Goal: Task Accomplishment & Management: Manage account settings

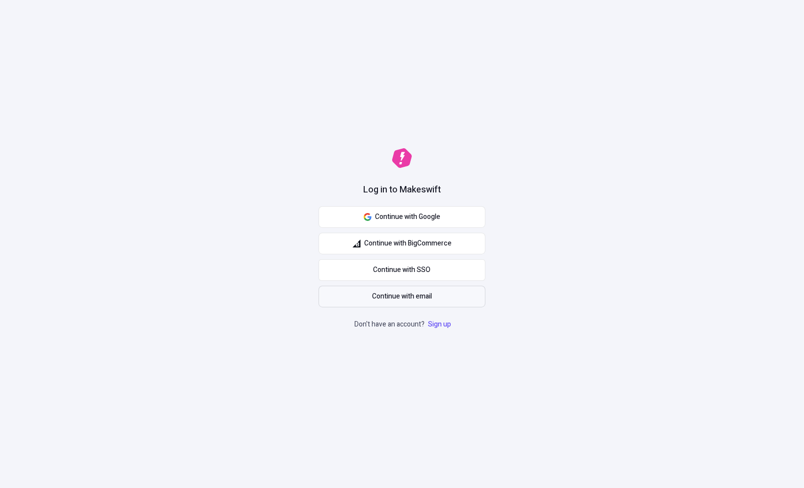
click at [416, 292] on span "Continue with email" at bounding box center [402, 296] width 60 height 11
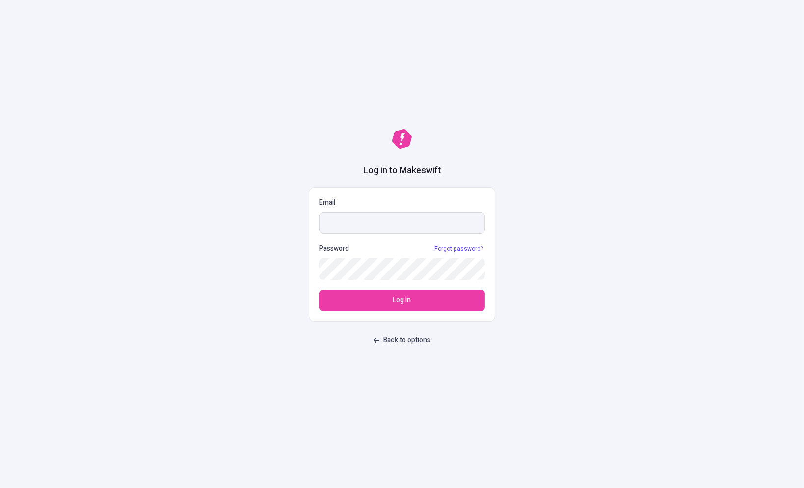
click at [370, 220] on input "Email" at bounding box center [402, 223] width 166 height 22
type input "[PERSON_NAME]"
type input "[EMAIL_ADDRESS][DOMAIN_NAME]"
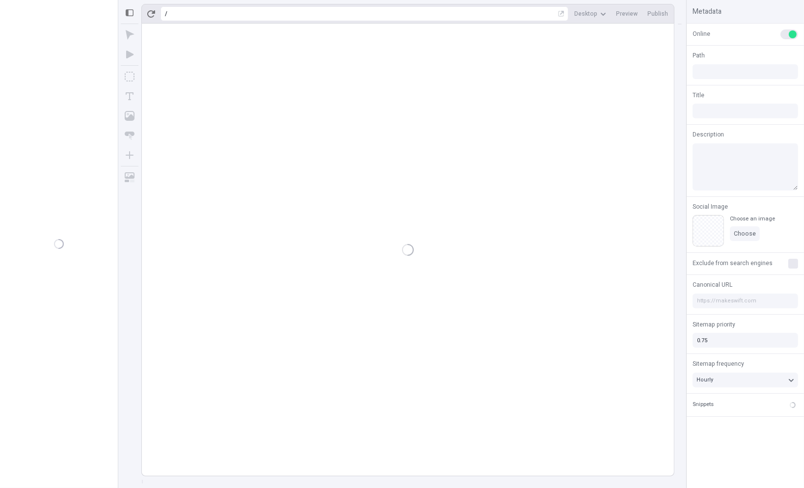
type input "/page-4"
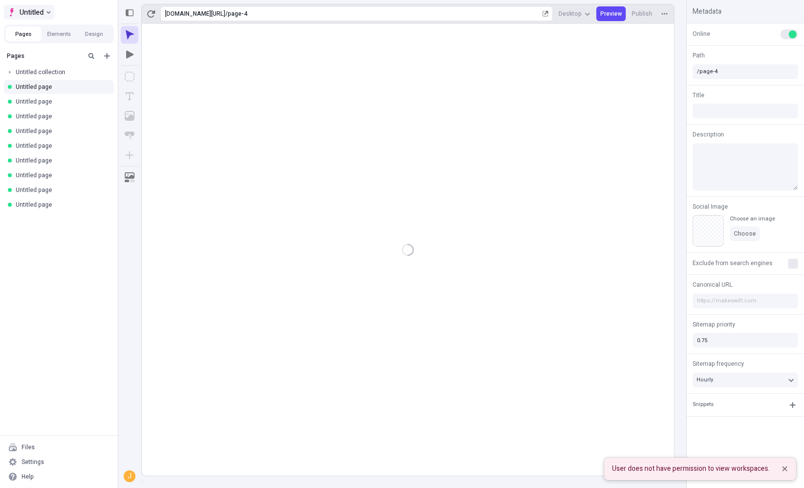
click at [30, 11] on span "Untitled" at bounding box center [32, 12] width 24 height 12
click at [53, 46] on div "Makeswift Hosts" at bounding box center [103, 46] width 181 height 8
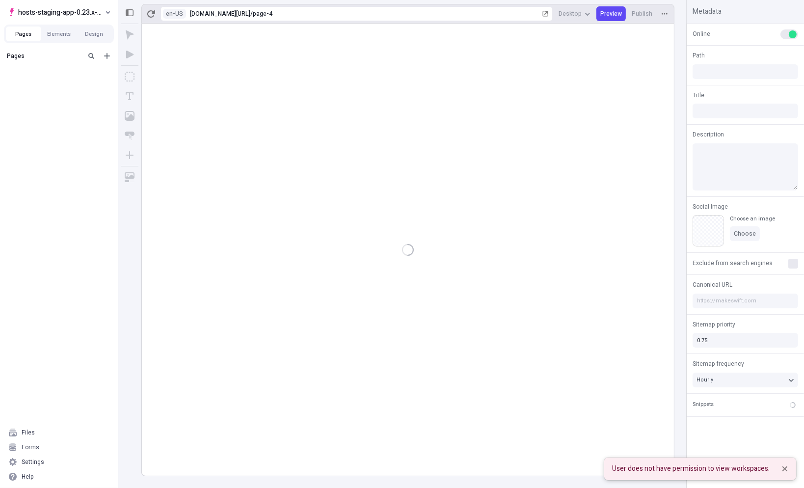
type input "/page-4"
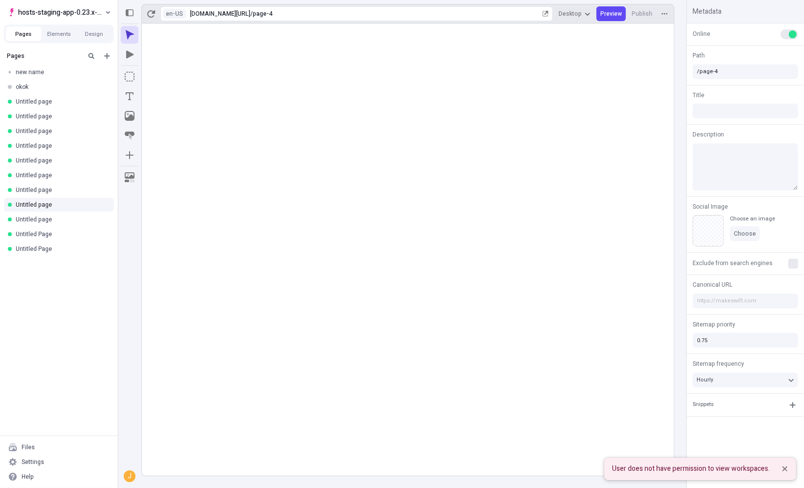
click at [356, 123] on body "hosts-staging-app-0.23.x-nextjs-15 Pages Elements Design Pages new name okok Un…" at bounding box center [402, 244] width 804 height 488
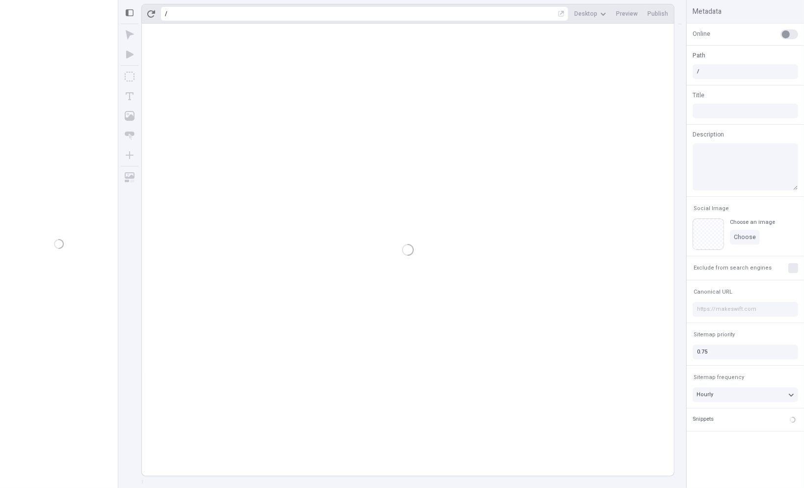
type input "/page-4"
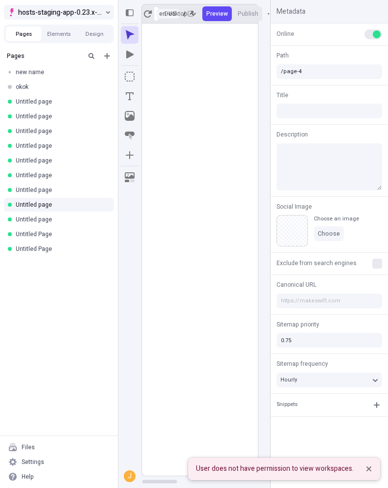
click at [88, 12] on span "hosts-staging-app-0.23.x-nextjs-15" at bounding box center [60, 12] width 85 height 12
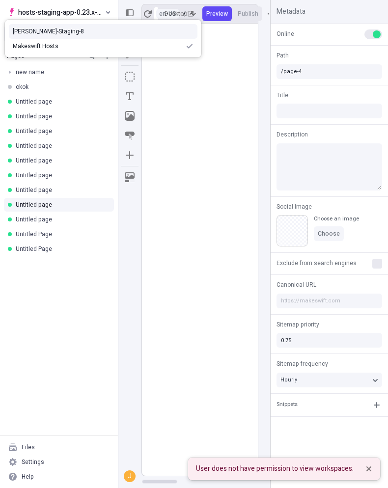
click at [58, 34] on div "[PERSON_NAME]-Staging-8" at bounding box center [103, 31] width 181 height 8
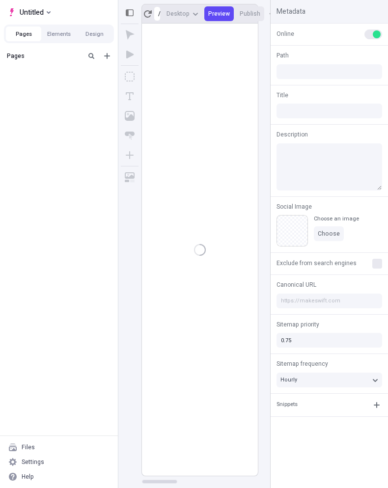
type input "/page-4"
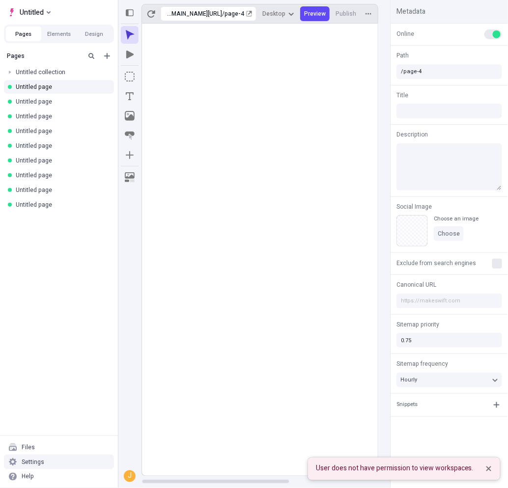
click at [44, 462] on div "Settings" at bounding box center [59, 462] width 110 height 15
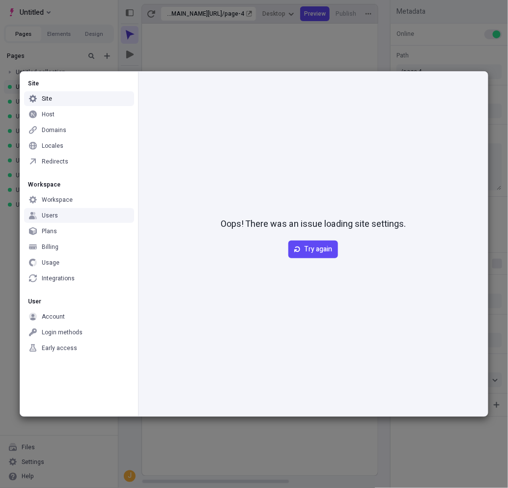
click at [67, 212] on div "Users" at bounding box center [79, 215] width 110 height 15
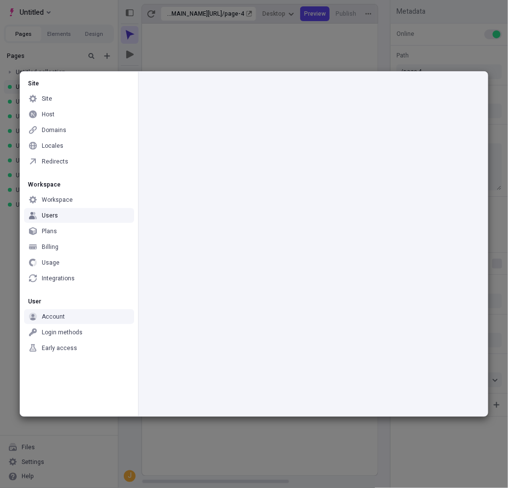
click at [60, 321] on div "Account" at bounding box center [79, 316] width 110 height 15
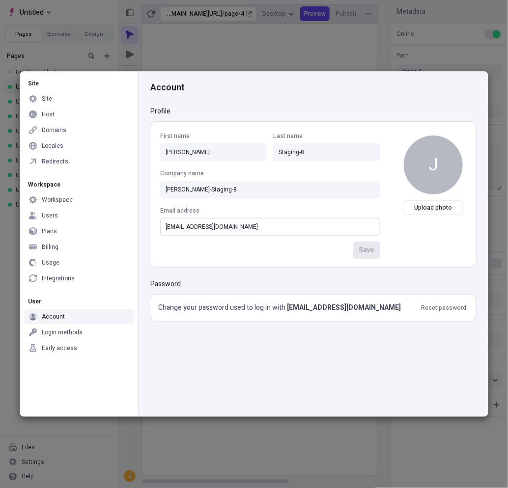
click at [199, 227] on input "josh+staging+8@makeswift.com" at bounding box center [270, 227] width 220 height 18
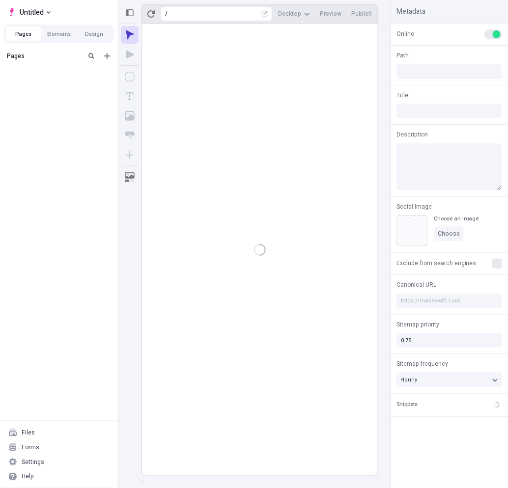
type input "/page-4"
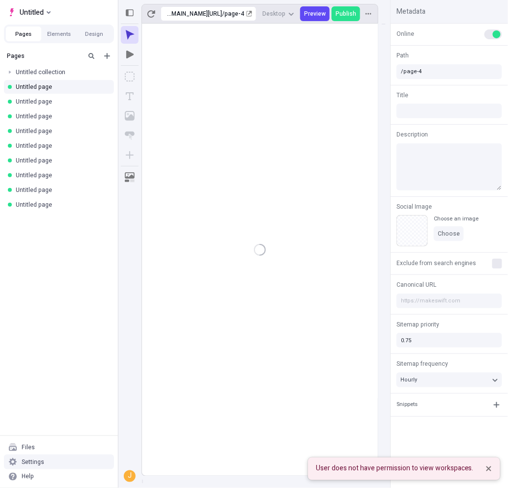
click at [52, 460] on div "Settings" at bounding box center [59, 462] width 110 height 15
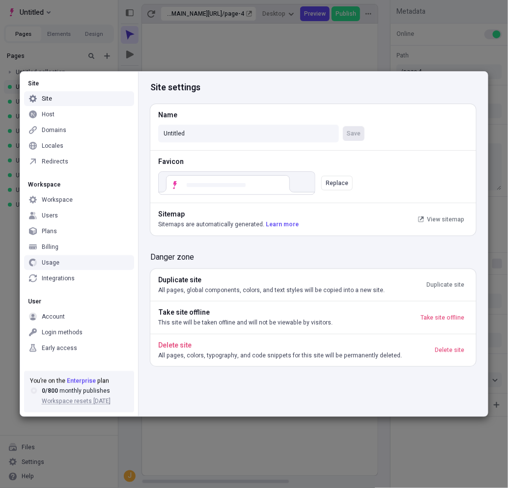
click at [62, 249] on div "Billing" at bounding box center [79, 247] width 110 height 15
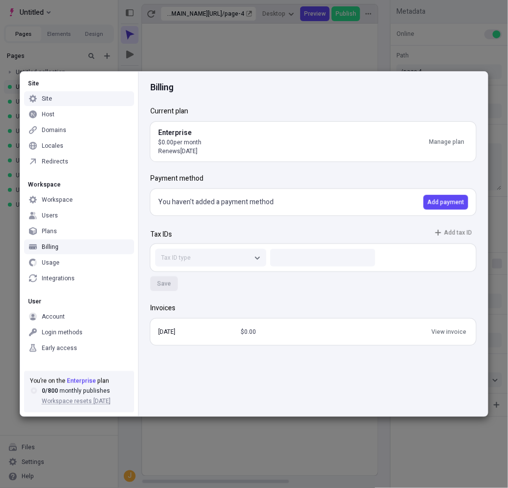
click at [69, 96] on div "Site" at bounding box center [79, 98] width 110 height 15
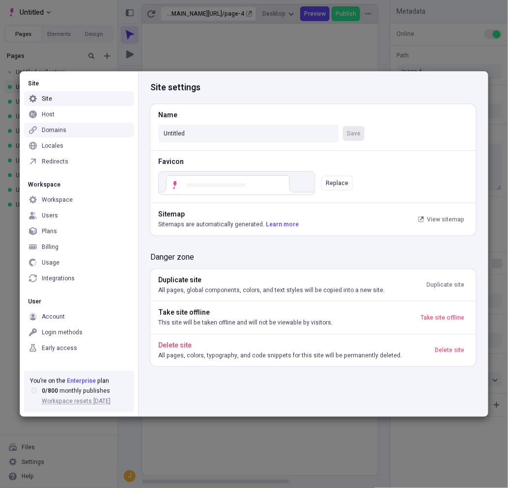
click at [70, 120] on div "Host" at bounding box center [79, 114] width 110 height 15
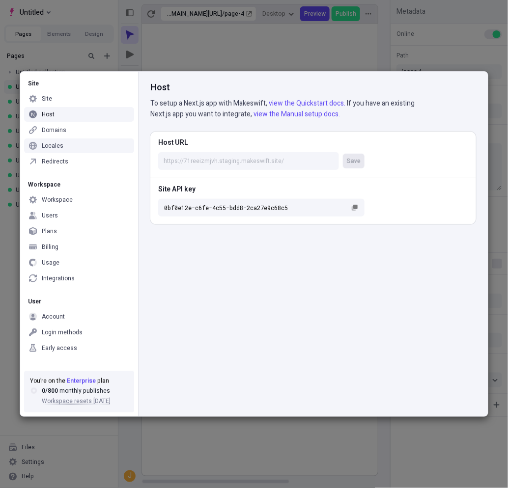
click at [64, 146] on div "Locales" at bounding box center [79, 145] width 110 height 15
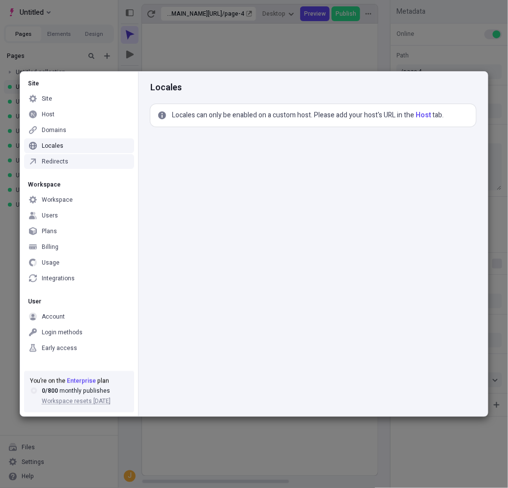
click at [63, 172] on div "Site Site Host Domains Locales Redirects" at bounding box center [79, 122] width 118 height 101
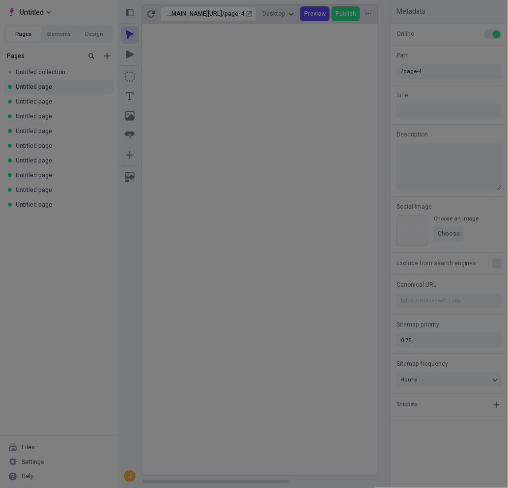
click at [73, 53] on div "Site Site Host Domains Locales Redirects Workspace Workspace Users Plans Billin…" at bounding box center [254, 244] width 508 height 488
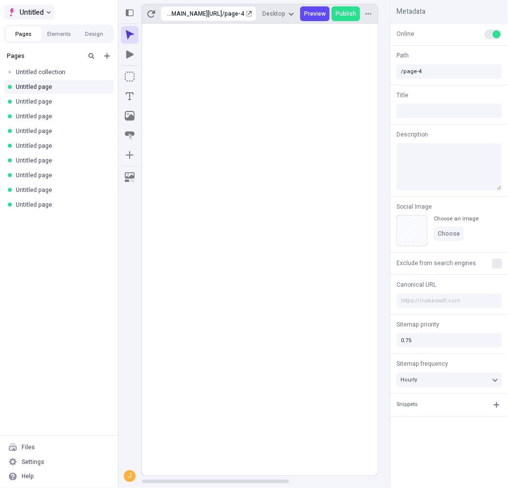
click at [36, 10] on span "Untitled" at bounding box center [32, 12] width 24 height 12
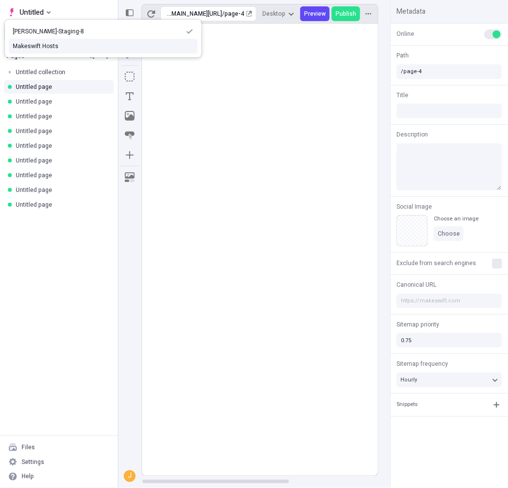
click at [48, 43] on div "Makeswift Hosts" at bounding box center [103, 46] width 181 height 8
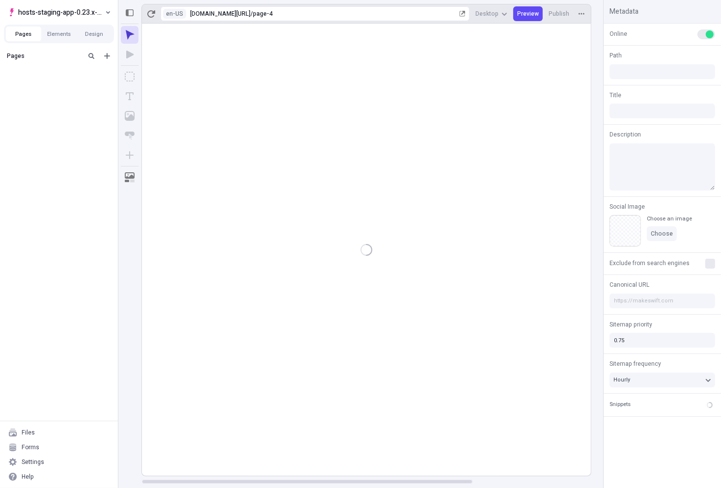
type input "/page-4"
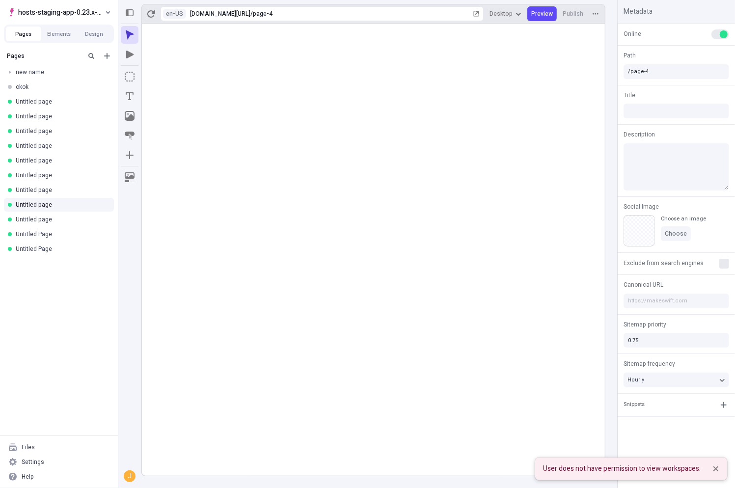
click at [428, 188] on rect at bounding box center [373, 250] width 463 height 453
click at [85, 12] on span "hosts-staging-app-0.23.x-nextjs-15" at bounding box center [60, 12] width 85 height 12
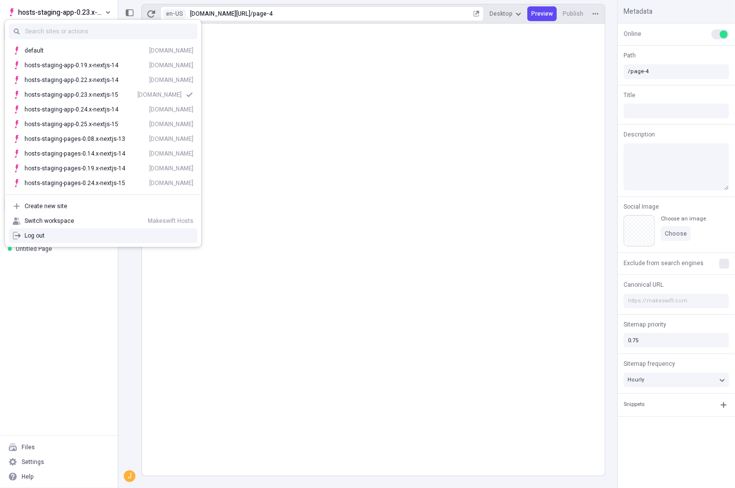
click at [39, 367] on div "Pages new name okok Untitled page Untitled page Untitled page Untitled page Unt…" at bounding box center [59, 241] width 118 height 388
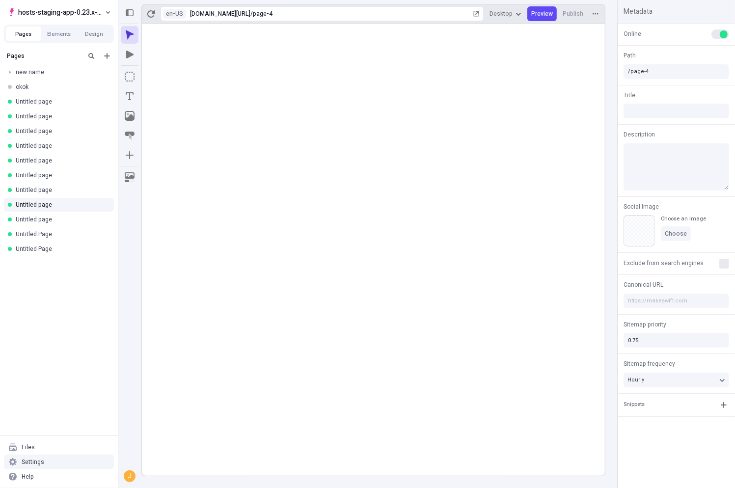
click at [45, 460] on div "Settings" at bounding box center [59, 462] width 110 height 15
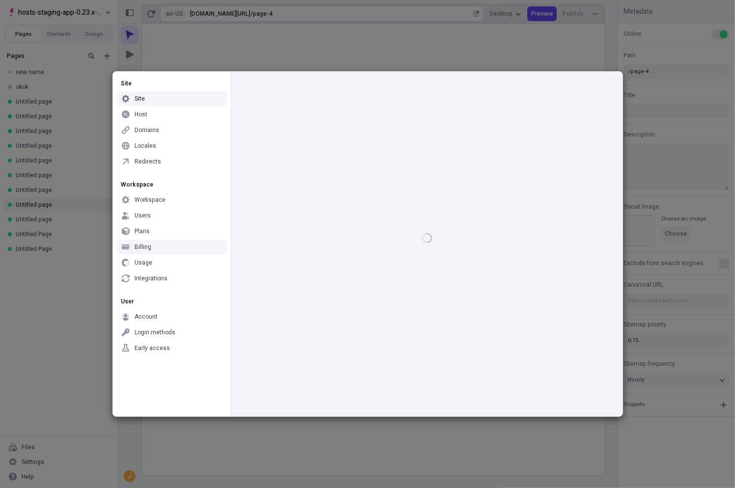
click at [154, 248] on div "Billing" at bounding box center [172, 247] width 110 height 15
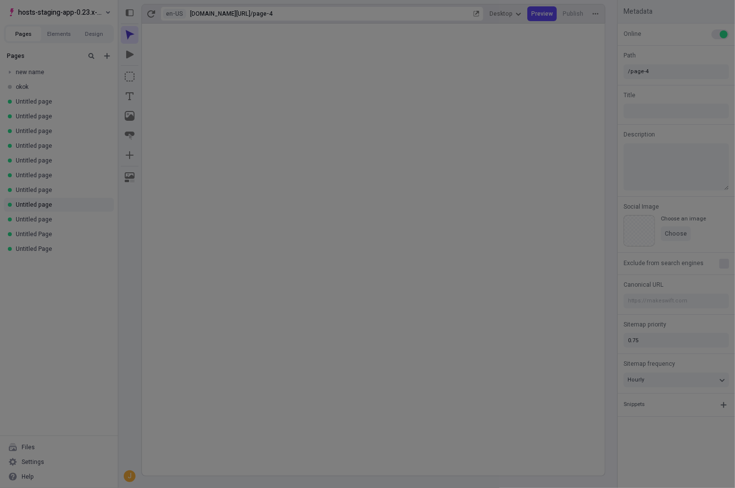
drag, startPoint x: 264, startPoint y: 51, endPoint x: 261, endPoint y: 43, distance: 7.9
click at [264, 49] on div "Site Site Host Domains Locales Redirects Workspace Workspace Users Plans Billin…" at bounding box center [367, 244] width 735 height 488
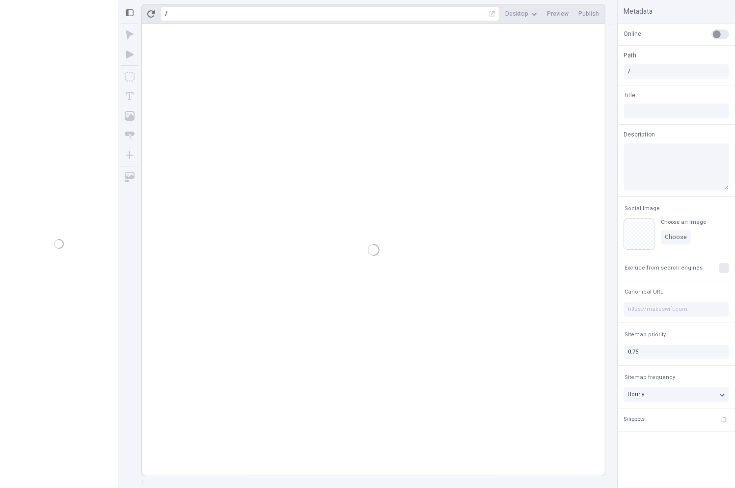
type input "/page-4"
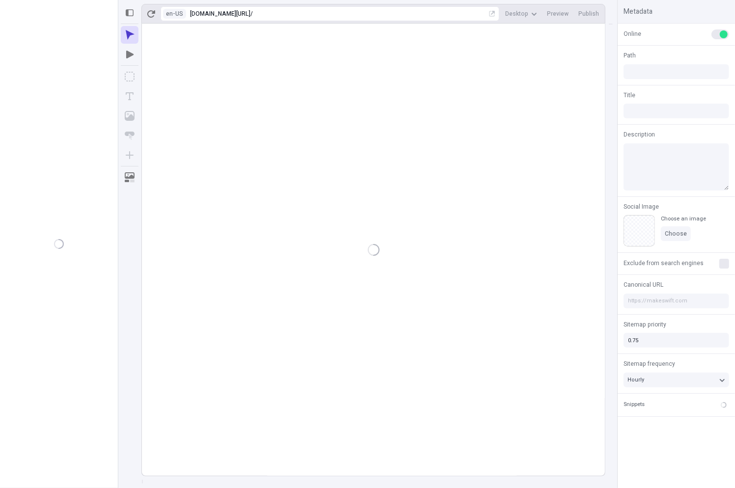
type input "/page-4"
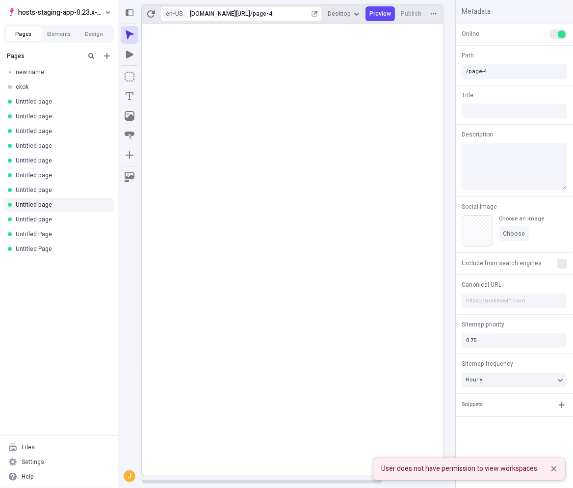
click at [321, 151] on rect at bounding box center [331, 250] width 378 height 453
click at [417, 467] on div "User does not have permission to view workspaces." at bounding box center [460, 468] width 158 height 11
drag, startPoint x: 417, startPoint y: 467, endPoint x: 461, endPoint y: 466, distance: 44.2
click at [418, 467] on div "User does not have permission to view workspaces." at bounding box center [460, 468] width 158 height 11
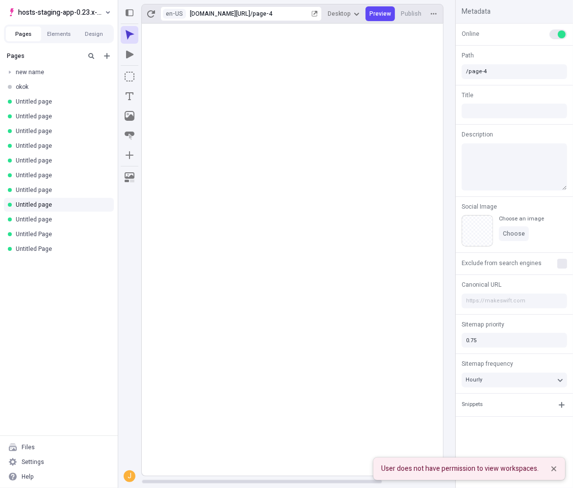
click at [370, 109] on body "hosts-staging-app-0.23.x-nextjs-15 Pages Elements Design Pages new name okok Un…" at bounding box center [286, 244] width 573 height 488
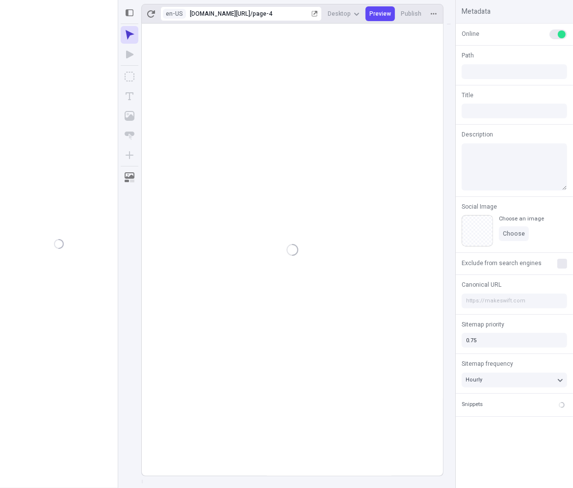
type input "/page-4"
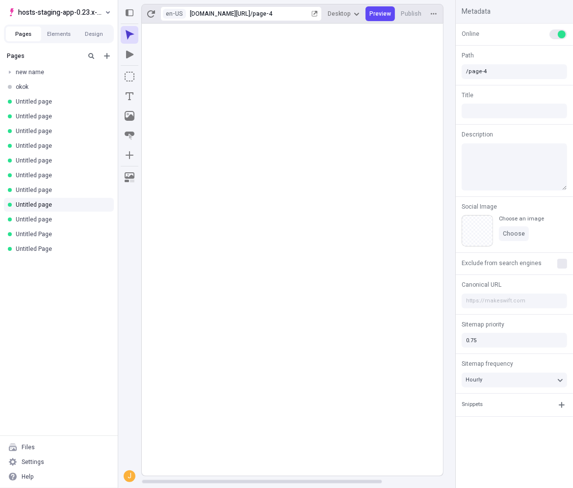
click at [424, 148] on rect at bounding box center [331, 250] width 378 height 453
click at [55, 8] on span "hosts-staging-app-0.23.x-nextjs-15" at bounding box center [60, 12] width 85 height 12
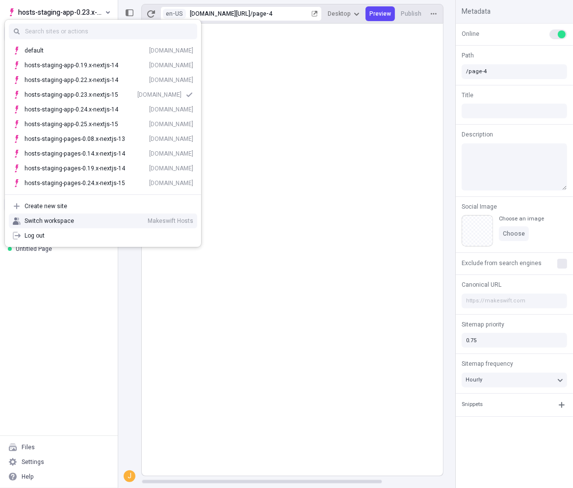
click at [479, 196] on div "Social Image Choose an image Choose" at bounding box center [514, 224] width 117 height 56
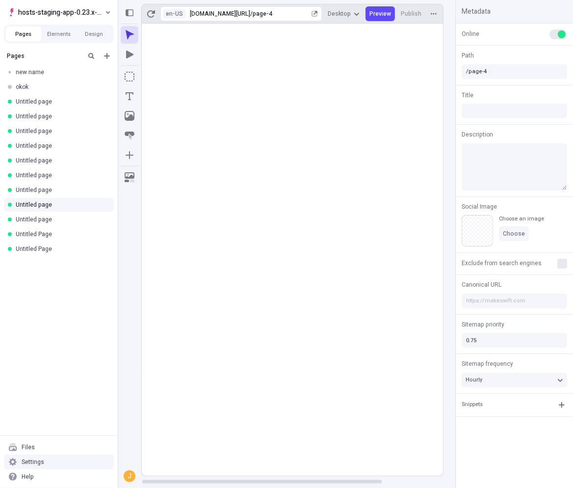
click at [58, 465] on div "Settings" at bounding box center [59, 462] width 110 height 15
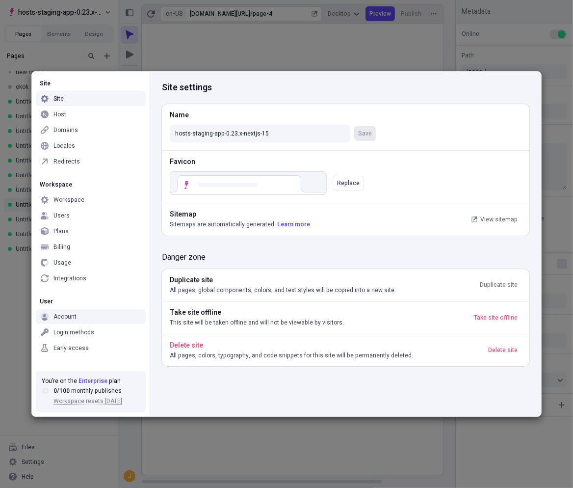
click at [73, 319] on div "Account" at bounding box center [65, 317] width 23 height 8
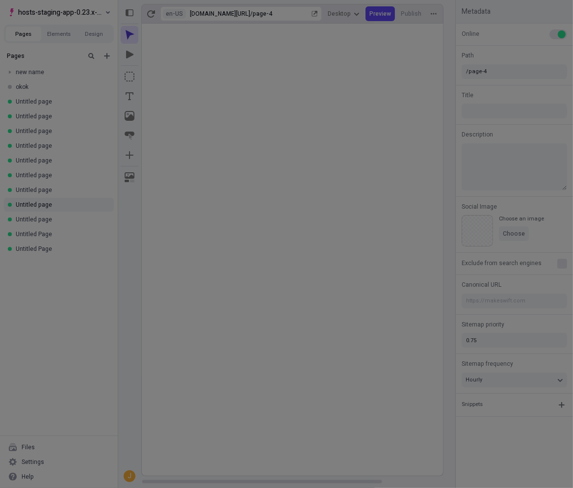
click at [4, 400] on div "Site Site Host Domains Locales Redirects Workspace Workspace Users Plans Billin…" at bounding box center [286, 244] width 573 height 488
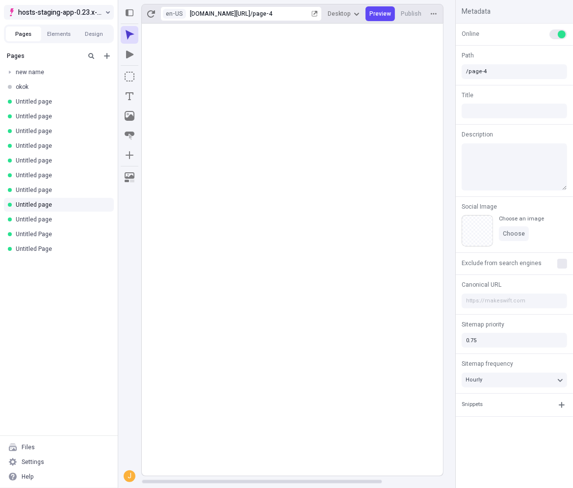
click at [104, 13] on button "hosts-staging-app-0.23.x-nextjs-15" at bounding box center [59, 12] width 110 height 15
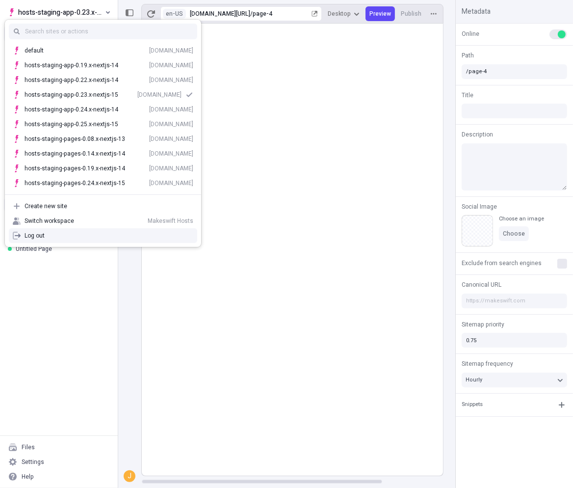
click at [67, 235] on div "Log out" at bounding box center [109, 236] width 169 height 8
